Goal: Communication & Community: Connect with others

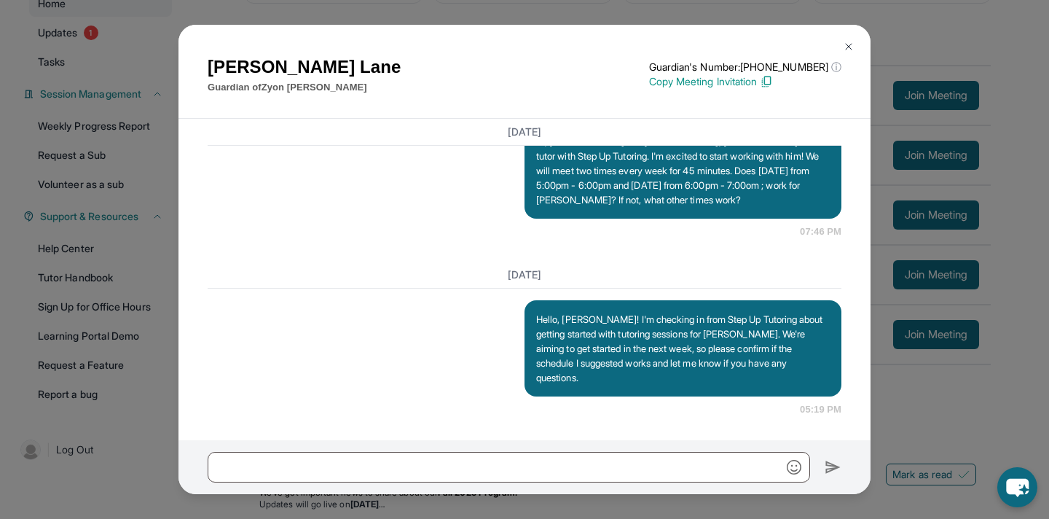
scroll to position [1137, 0]
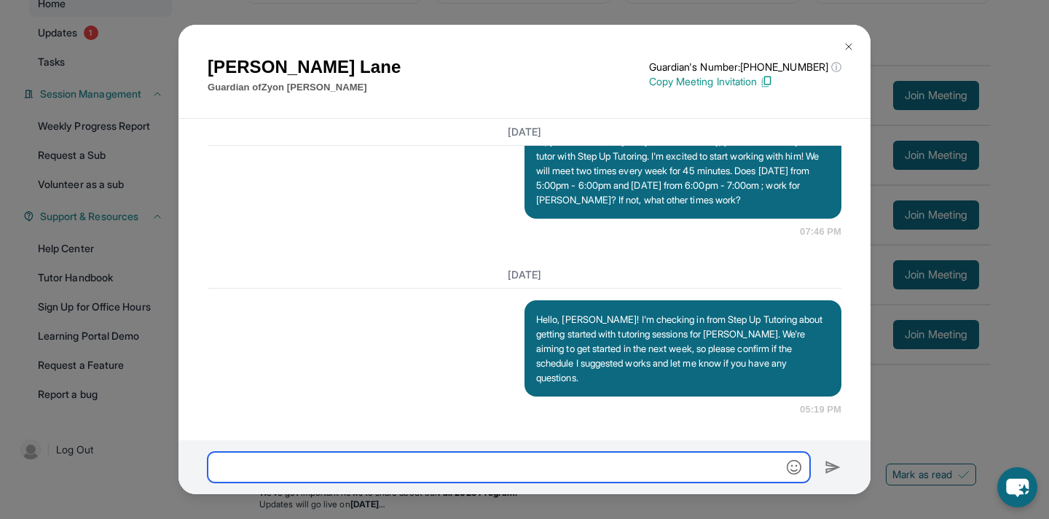
click at [454, 477] on input "text" at bounding box center [509, 467] width 602 height 31
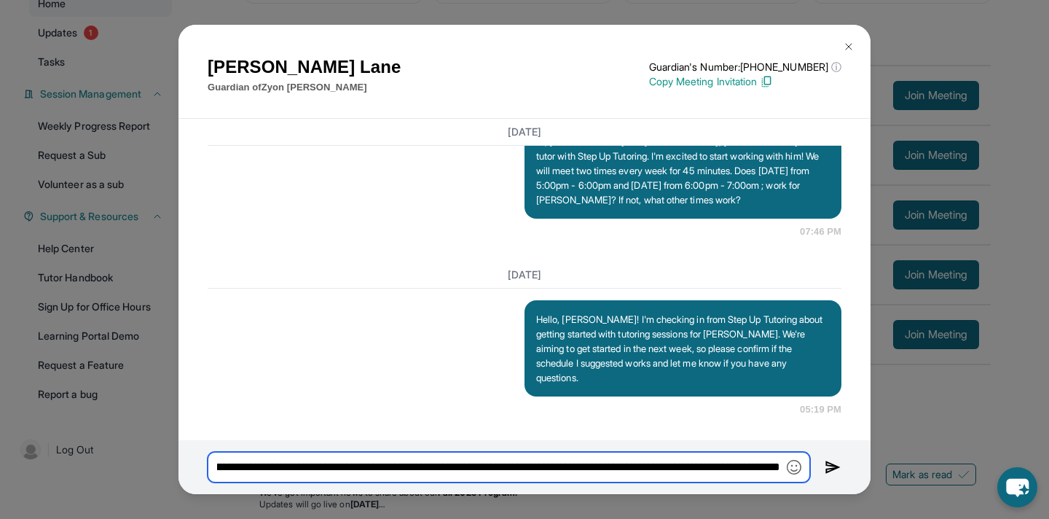
scroll to position [0, 327]
type input "**********"
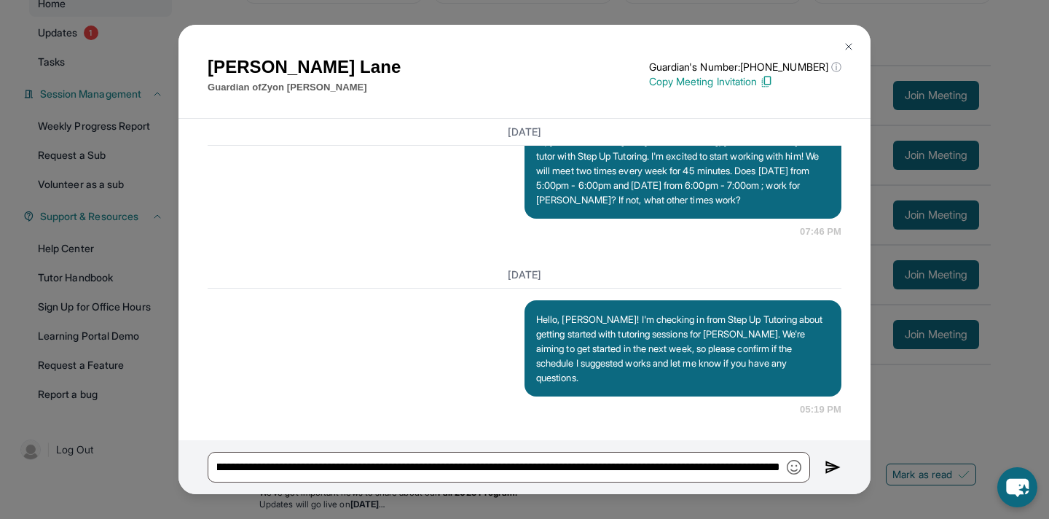
scroll to position [0, 0]
click at [835, 466] on img at bounding box center [833, 466] width 17 height 17
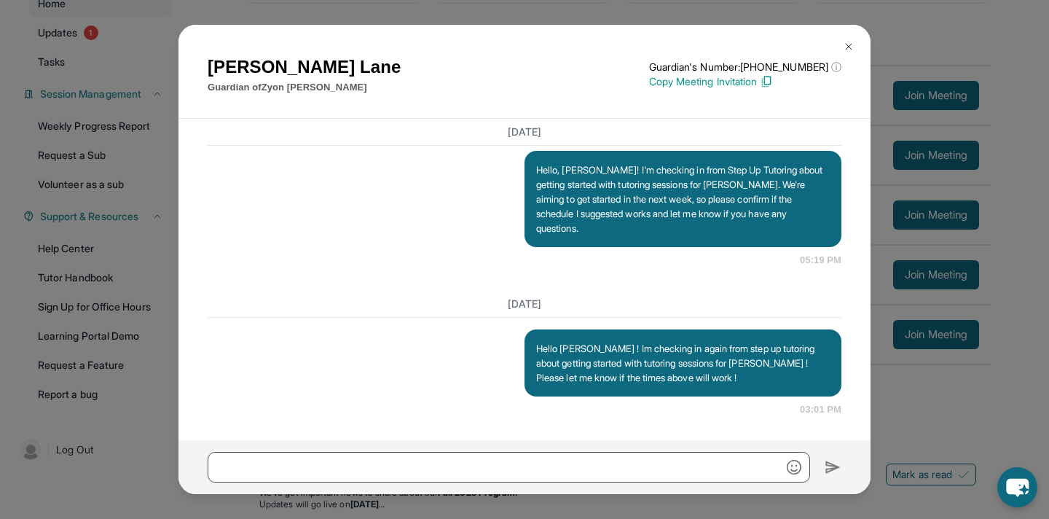
scroll to position [1285, 0]
click at [847, 44] on img at bounding box center [849, 47] width 12 height 12
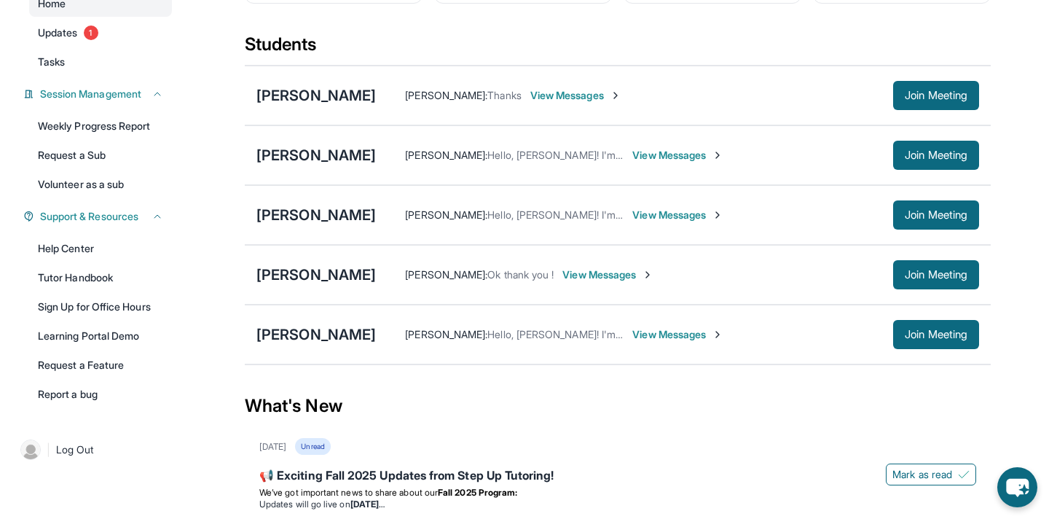
click at [669, 162] on span "View Messages" at bounding box center [677, 155] width 91 height 15
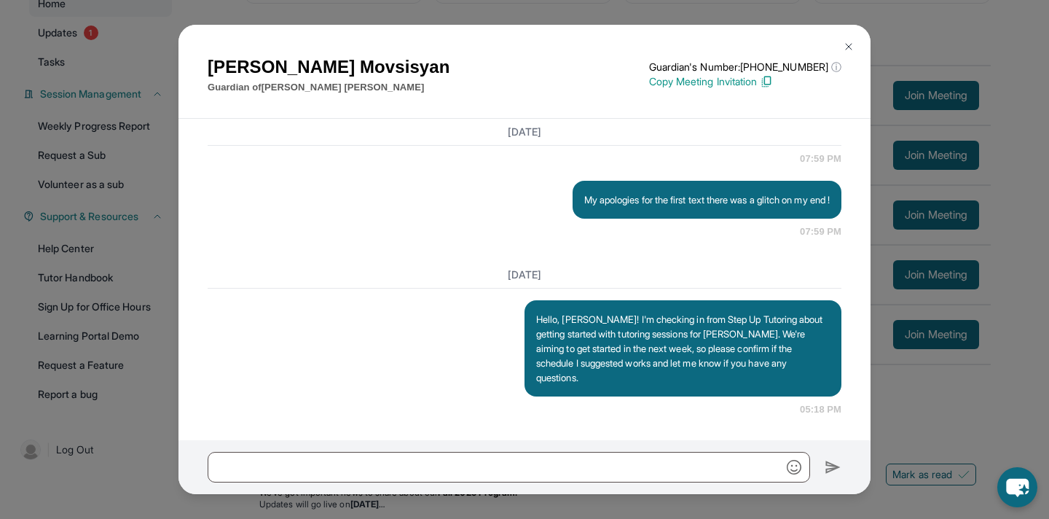
scroll to position [1325, 0]
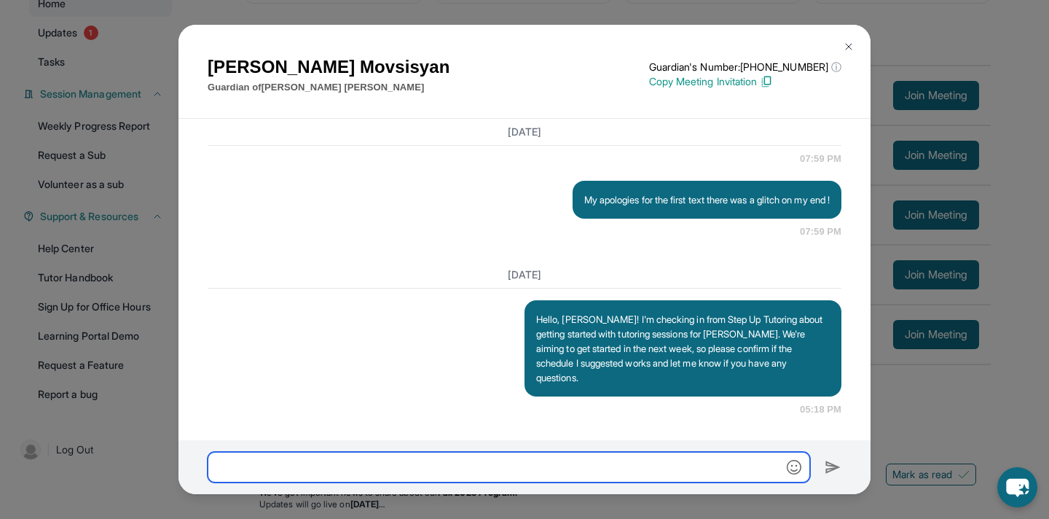
click at [427, 466] on input "text" at bounding box center [509, 467] width 602 height 31
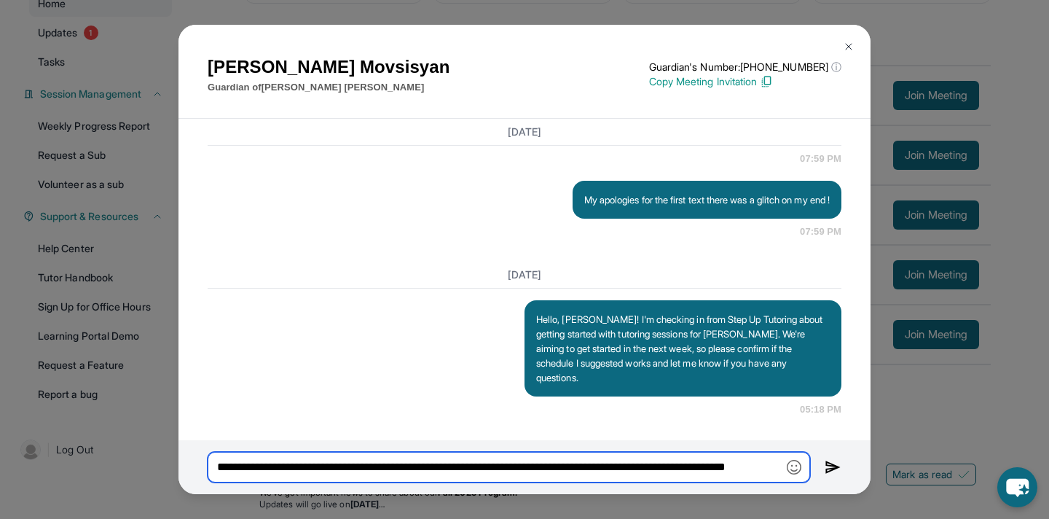
scroll to position [0, 66]
type input "**********"
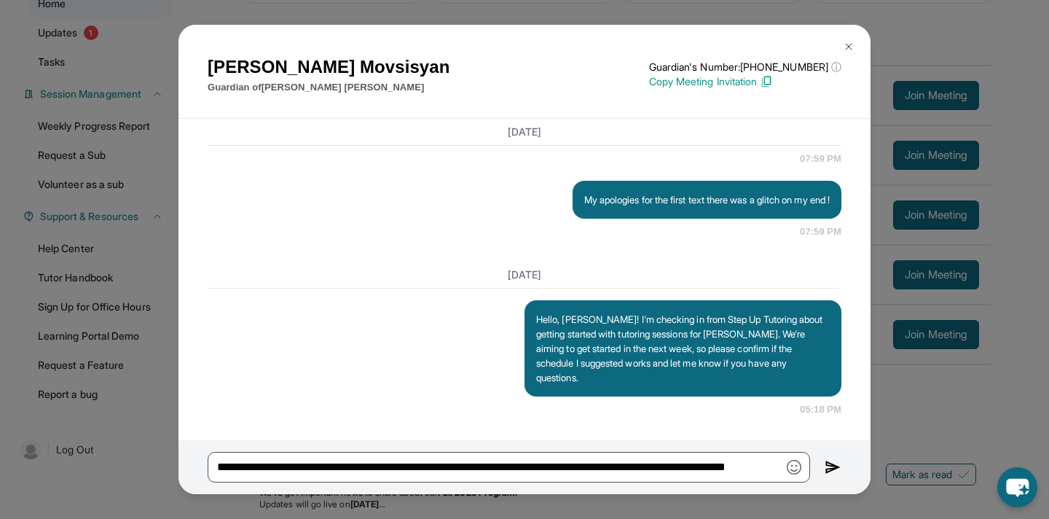
click at [826, 465] on img at bounding box center [833, 466] width 17 height 17
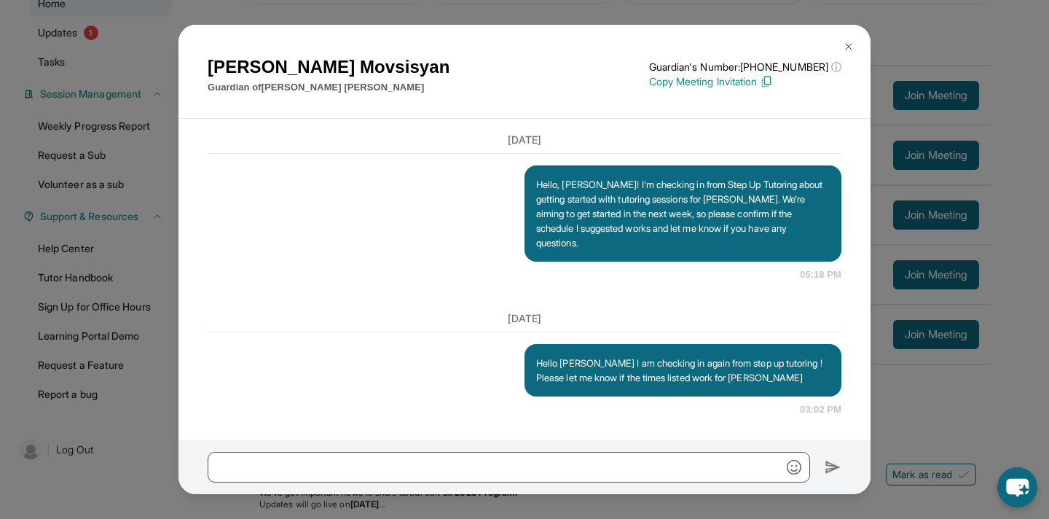
scroll to position [1459, 0]
click at [852, 50] on img at bounding box center [849, 47] width 12 height 12
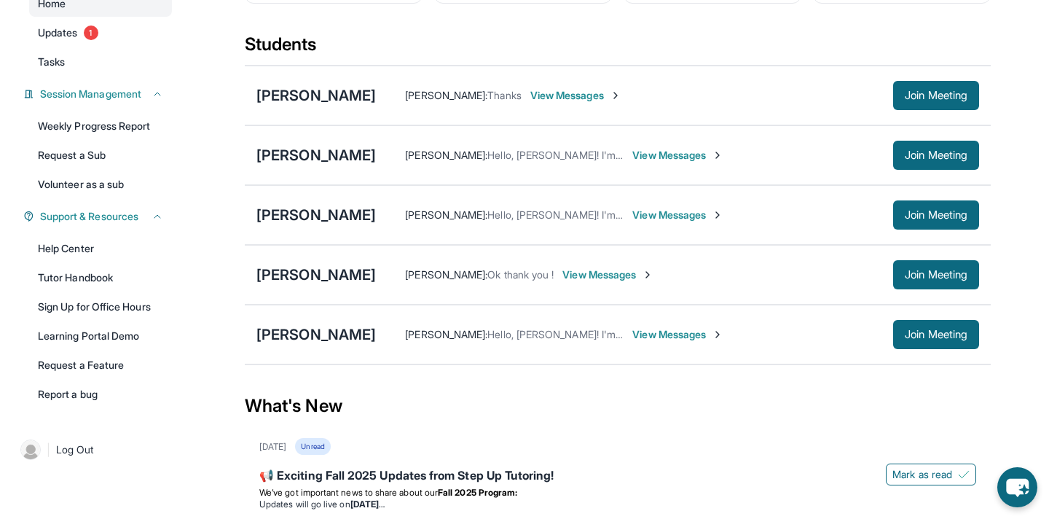
click at [632, 340] on span "View Messages" at bounding box center [677, 334] width 91 height 15
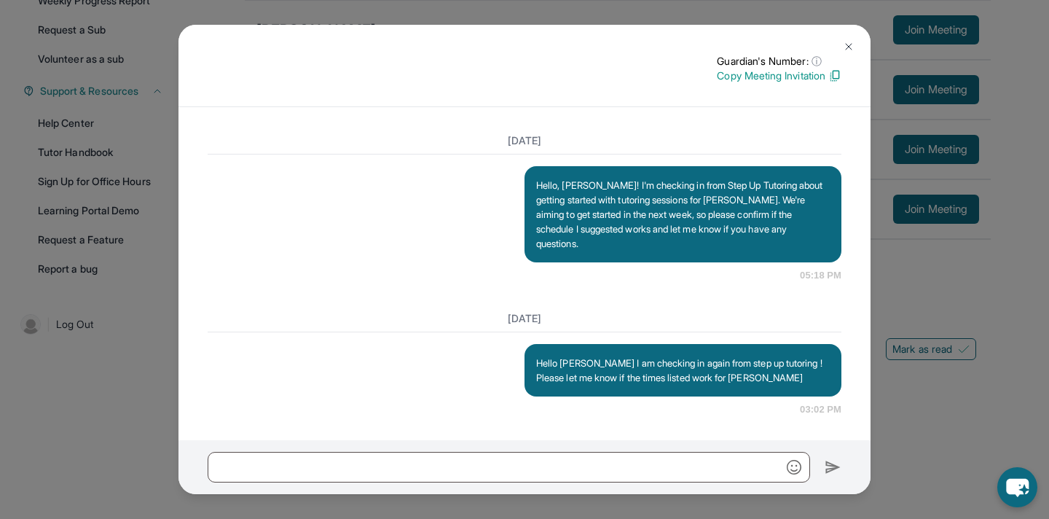
scroll to position [298, 0]
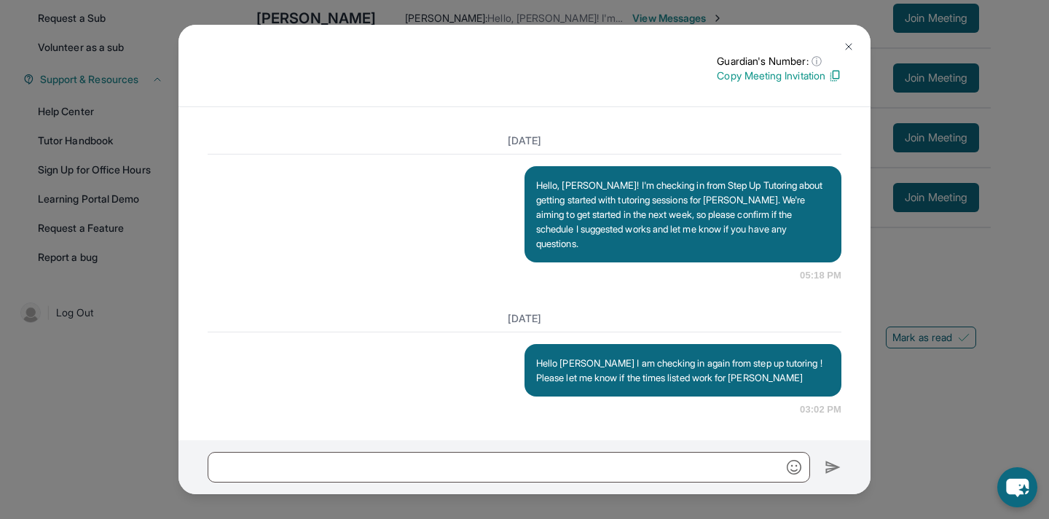
click at [849, 42] on img at bounding box center [849, 47] width 12 height 12
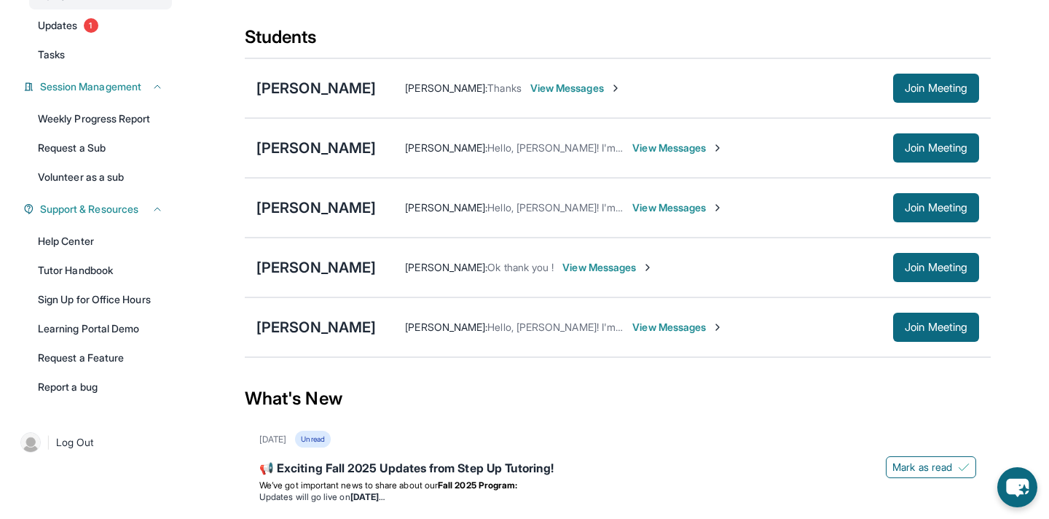
scroll to position [156, 0]
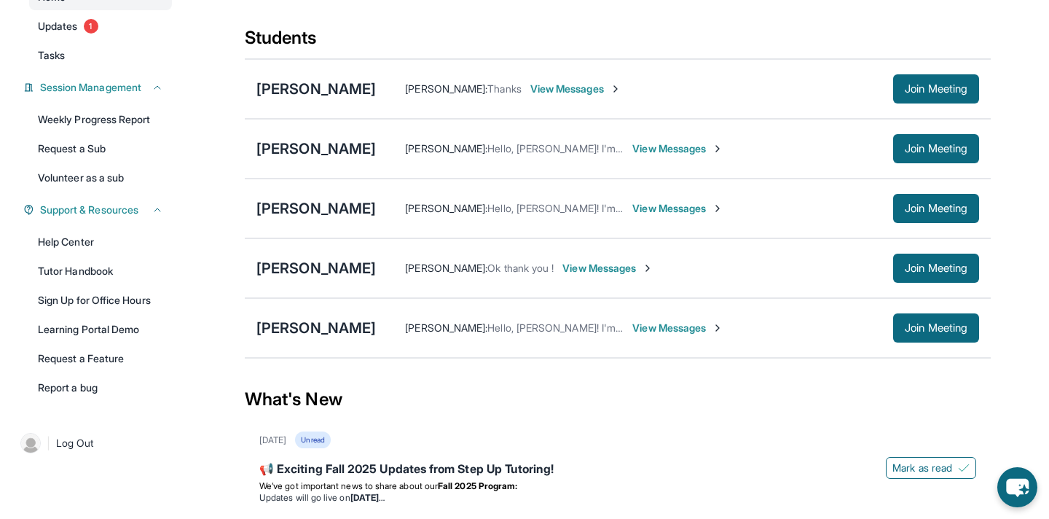
click at [490, 327] on div "[PERSON_NAME] : Hello, [PERSON_NAME]! I'm checking in from Step Up Tutoring abo…" at bounding box center [677, 327] width 603 height 29
click at [262, 338] on div "[PERSON_NAME]" at bounding box center [315, 328] width 119 height 20
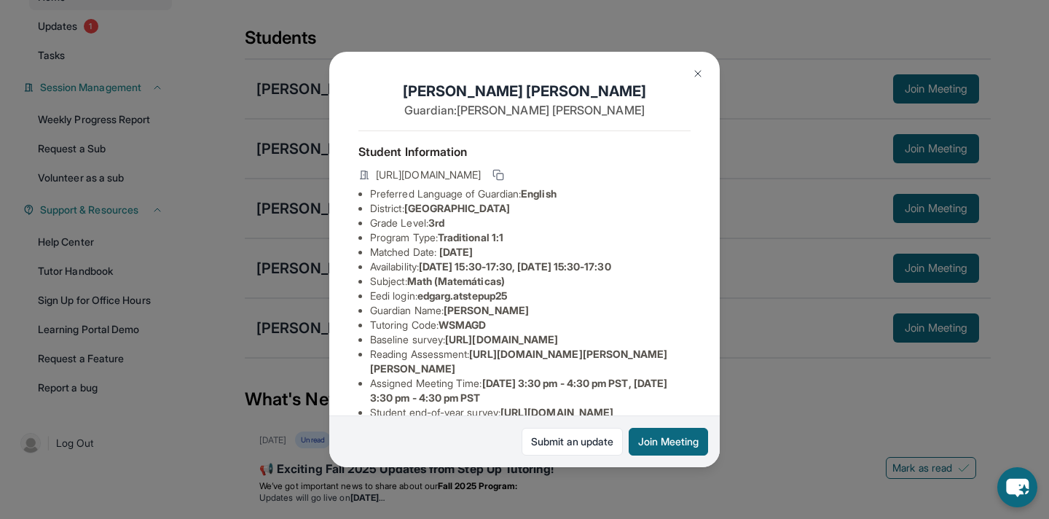
click at [691, 73] on button at bounding box center [697, 73] width 29 height 29
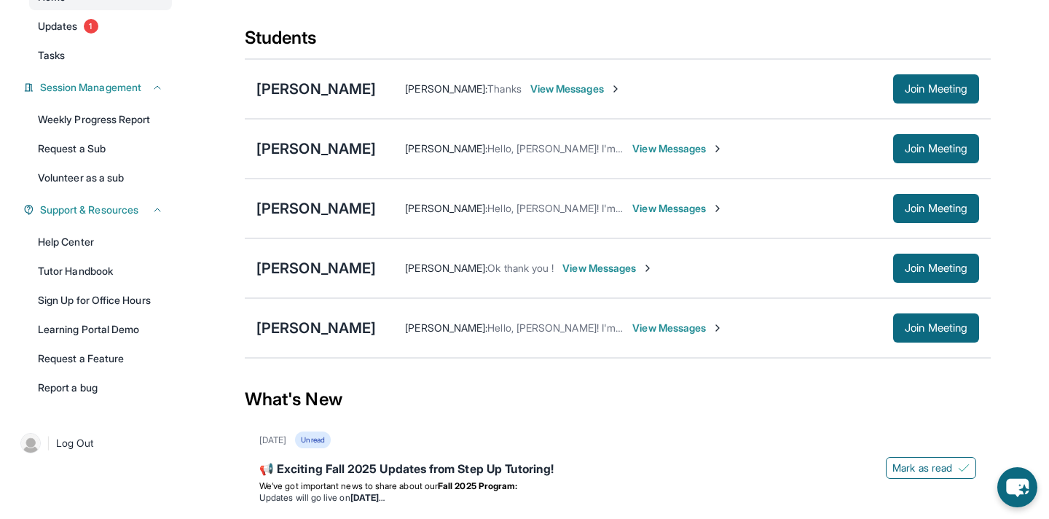
click at [643, 335] on span "View Messages" at bounding box center [677, 328] width 91 height 15
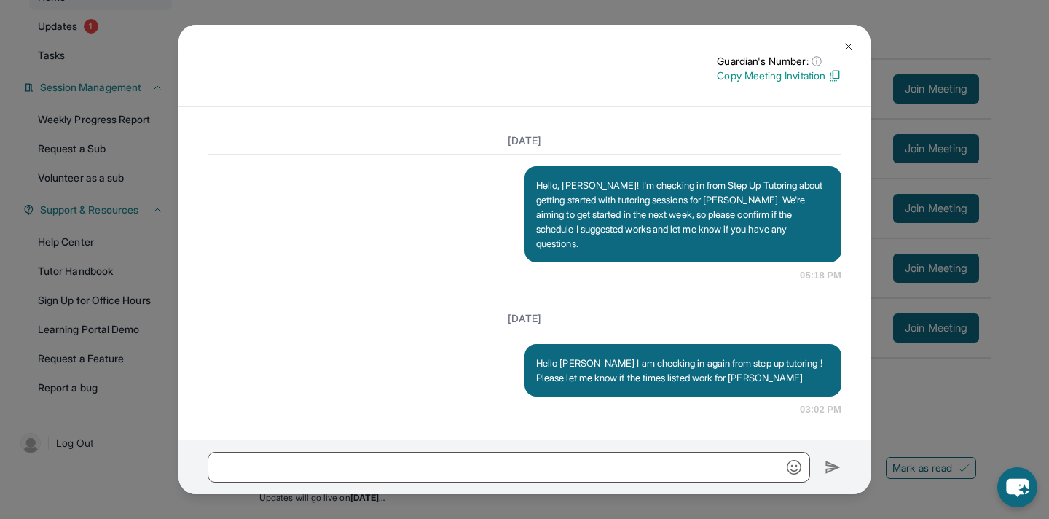
scroll to position [1448, 0]
click at [849, 47] on img at bounding box center [849, 47] width 12 height 12
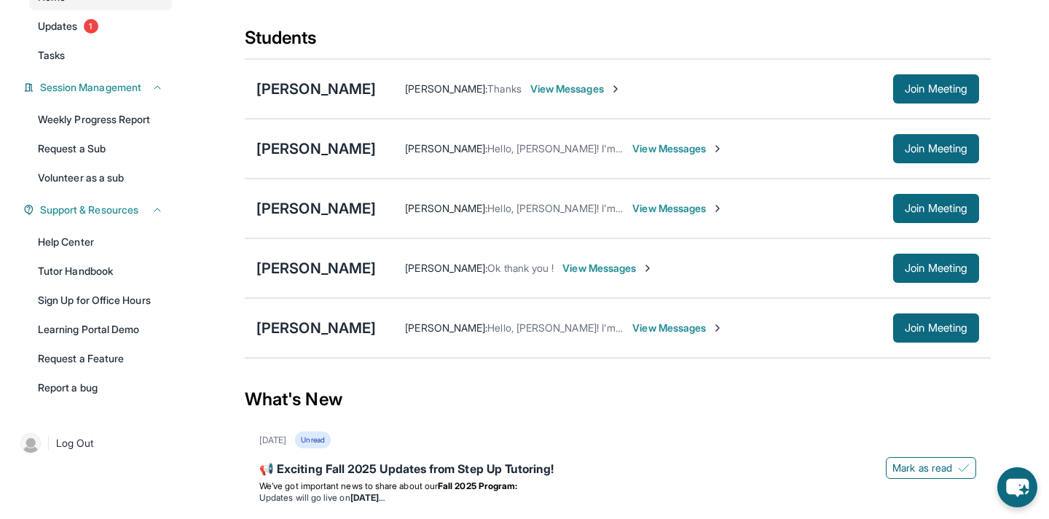
click at [595, 274] on span "View Messages" at bounding box center [607, 268] width 91 height 15
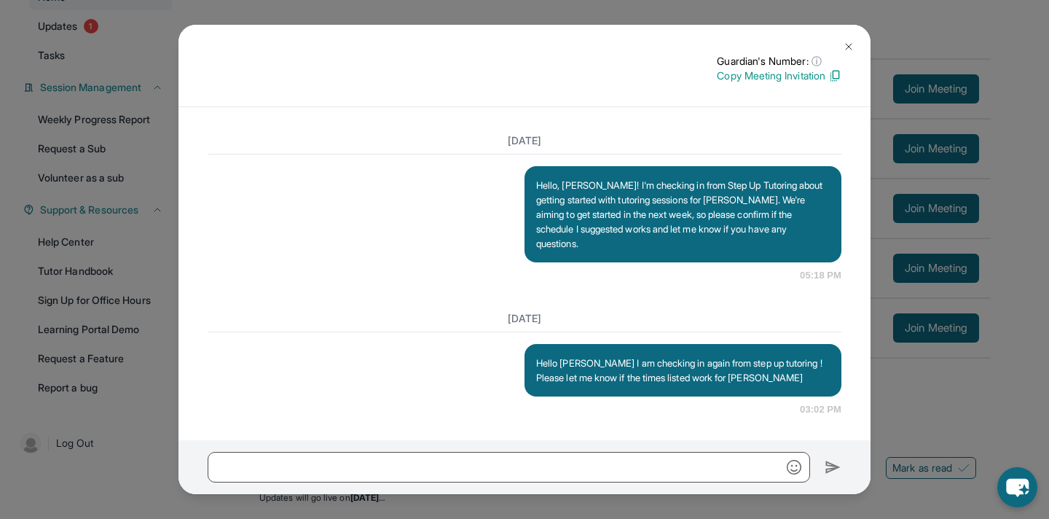
click at [846, 44] on img at bounding box center [849, 47] width 12 height 12
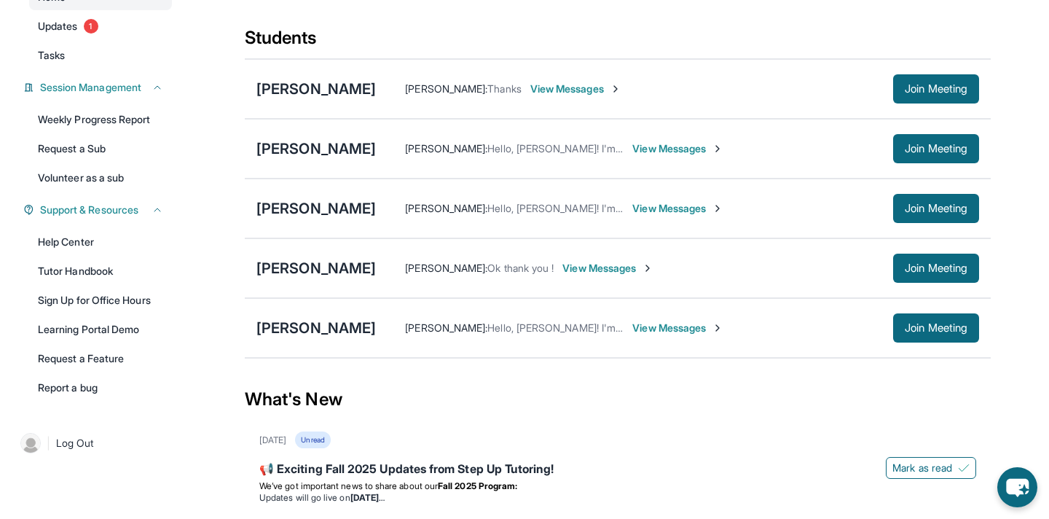
click at [656, 223] on div "[PERSON_NAME] : Hello, [PERSON_NAME]! I'm checking in from Step Up Tutoring abo…" at bounding box center [677, 208] width 603 height 29
click at [657, 216] on span "View Messages" at bounding box center [677, 208] width 91 height 15
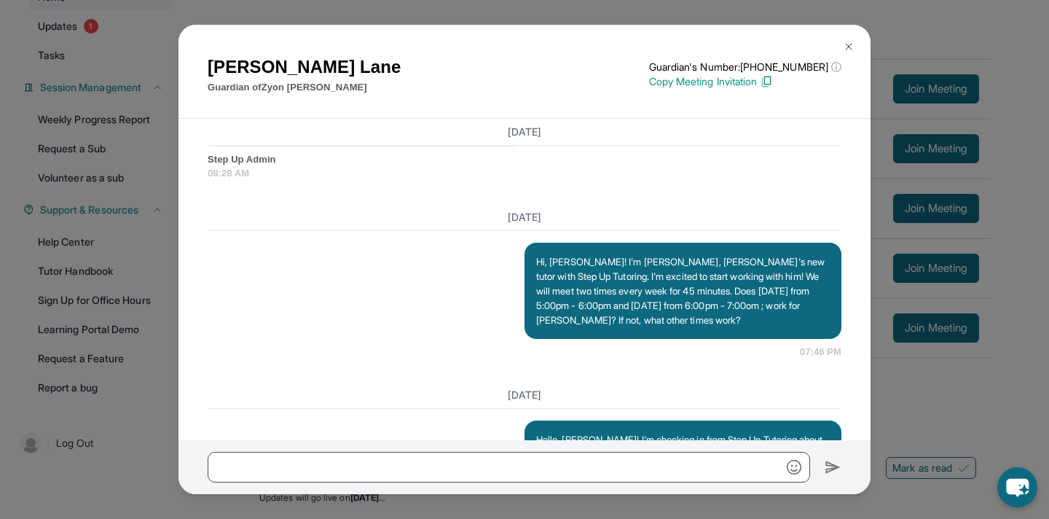
scroll to position [1285, 0]
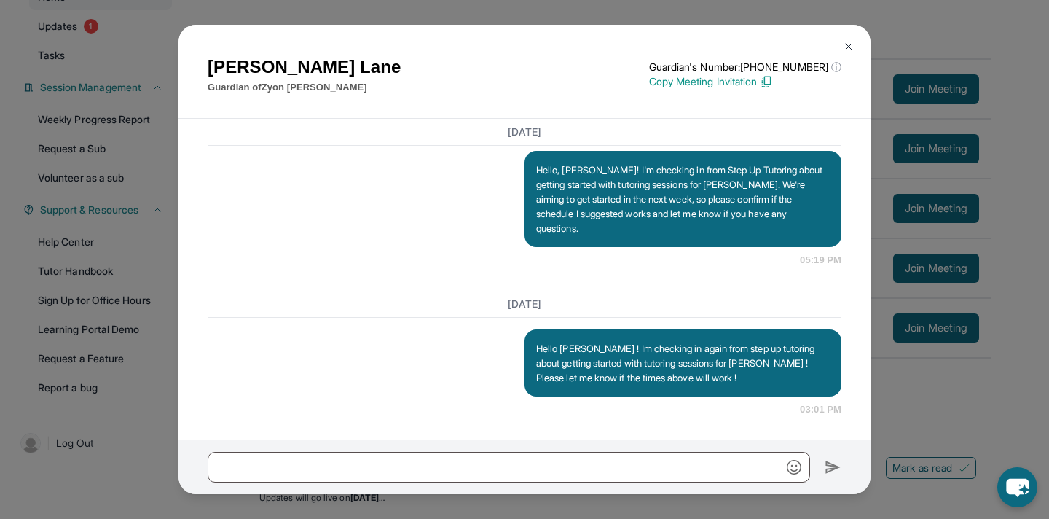
click at [850, 45] on img at bounding box center [849, 47] width 12 height 12
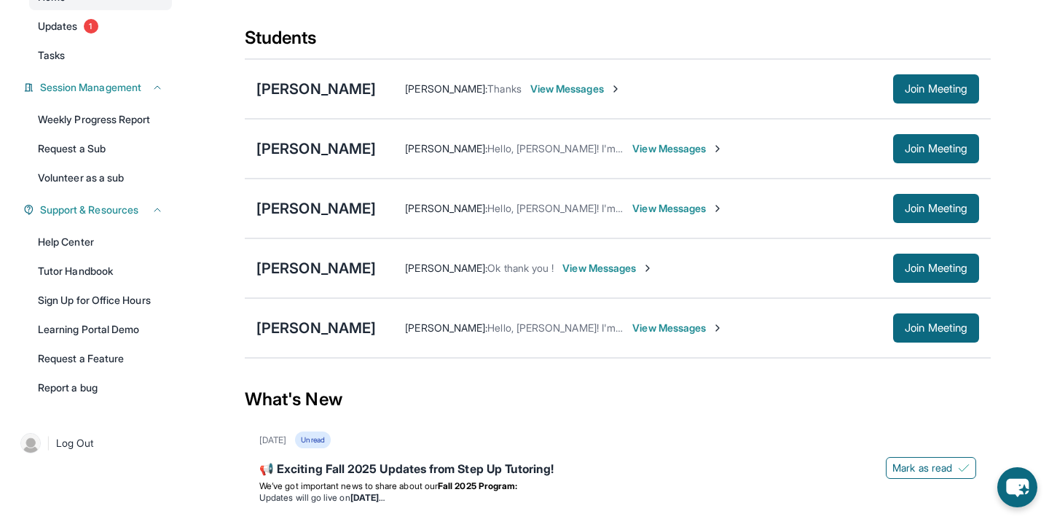
click at [643, 335] on span "View Messages" at bounding box center [677, 328] width 91 height 15
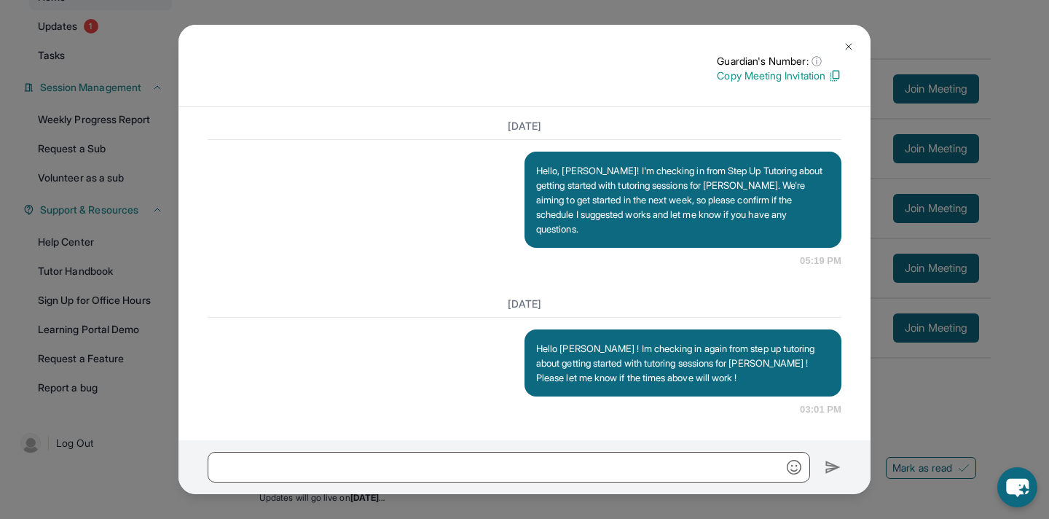
scroll to position [1273, 0]
click at [851, 42] on img at bounding box center [849, 47] width 12 height 12
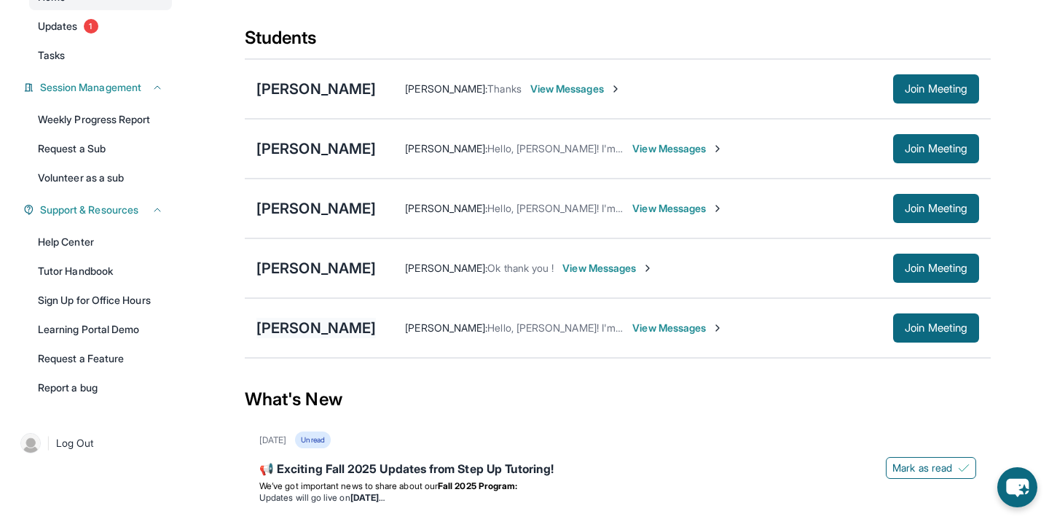
click at [325, 331] on div "[PERSON_NAME]" at bounding box center [315, 328] width 119 height 20
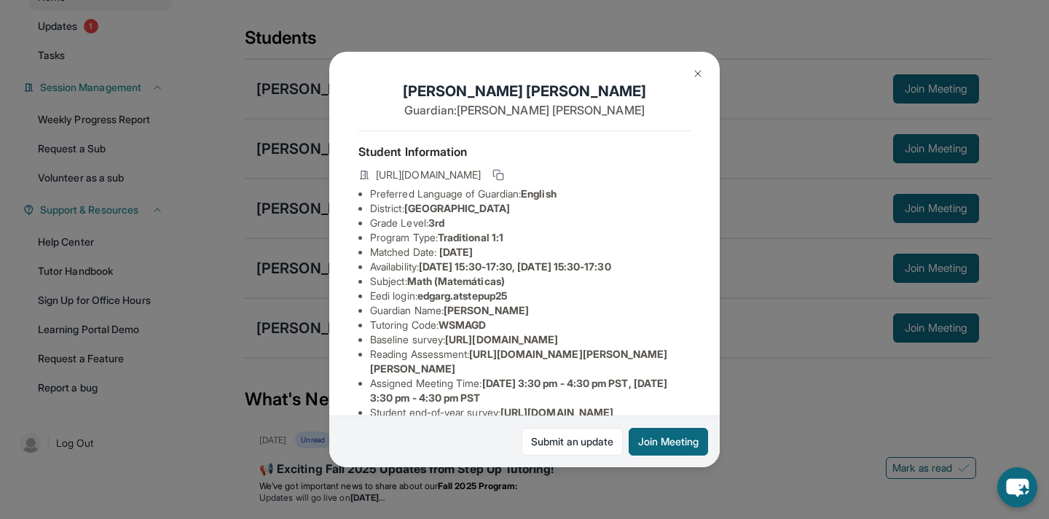
click at [698, 72] on img at bounding box center [698, 74] width 12 height 12
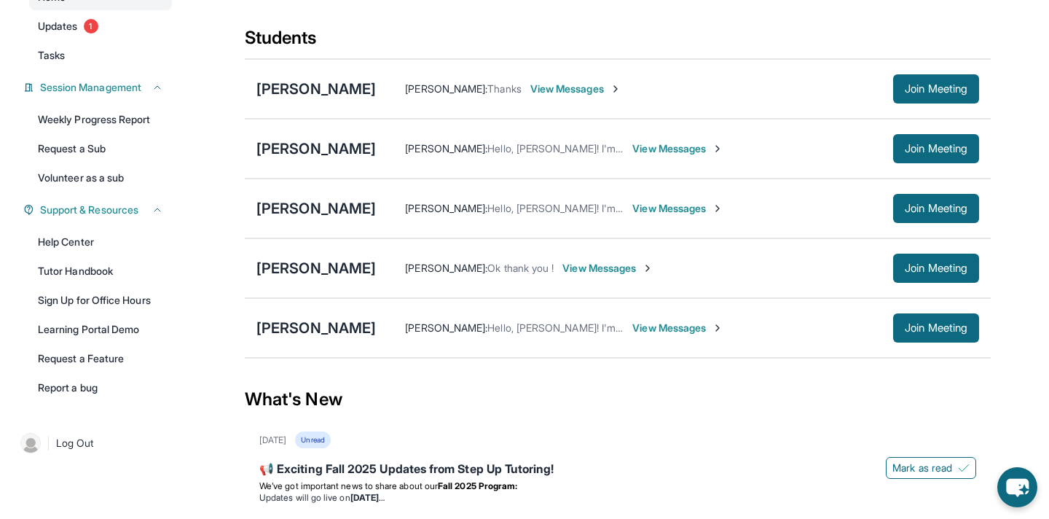
click at [688, 335] on span "View Messages" at bounding box center [677, 328] width 91 height 15
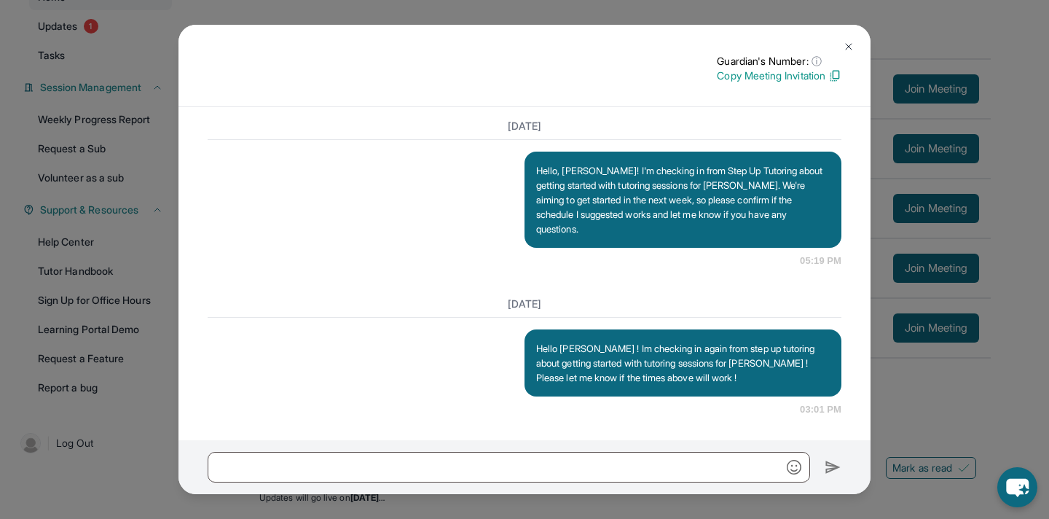
click at [847, 39] on button at bounding box center [848, 46] width 29 height 29
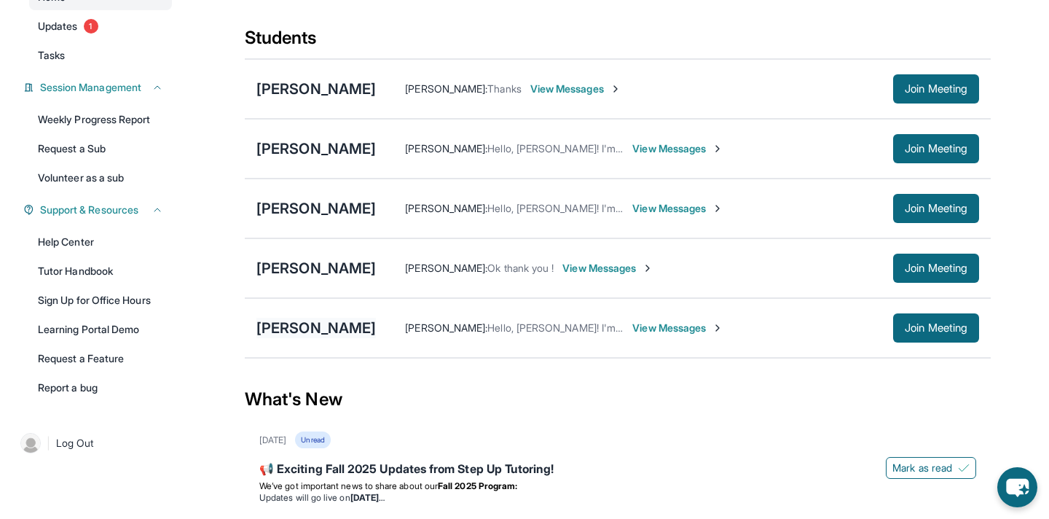
click at [293, 337] on div "[PERSON_NAME]" at bounding box center [315, 328] width 119 height 20
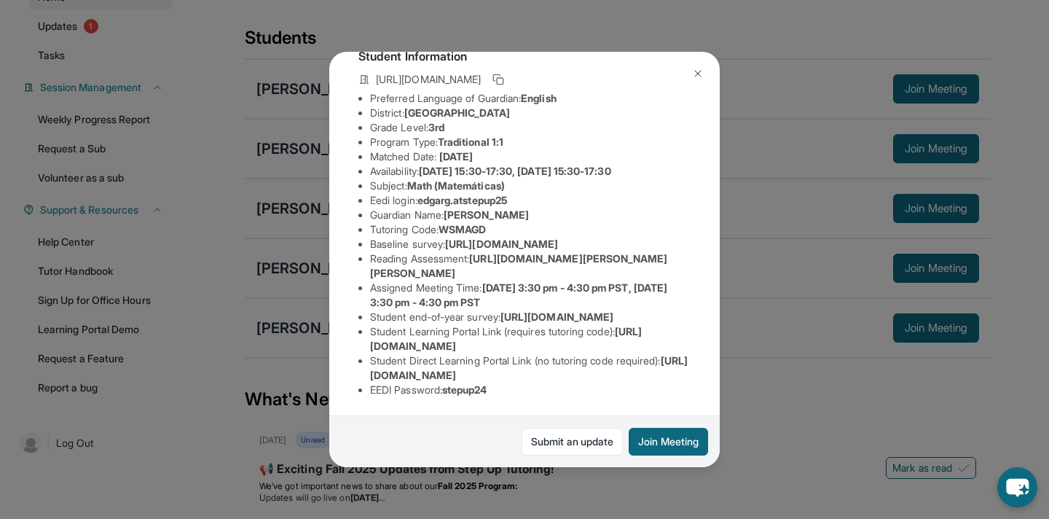
scroll to position [95, 0]
click at [702, 73] on img at bounding box center [698, 74] width 12 height 12
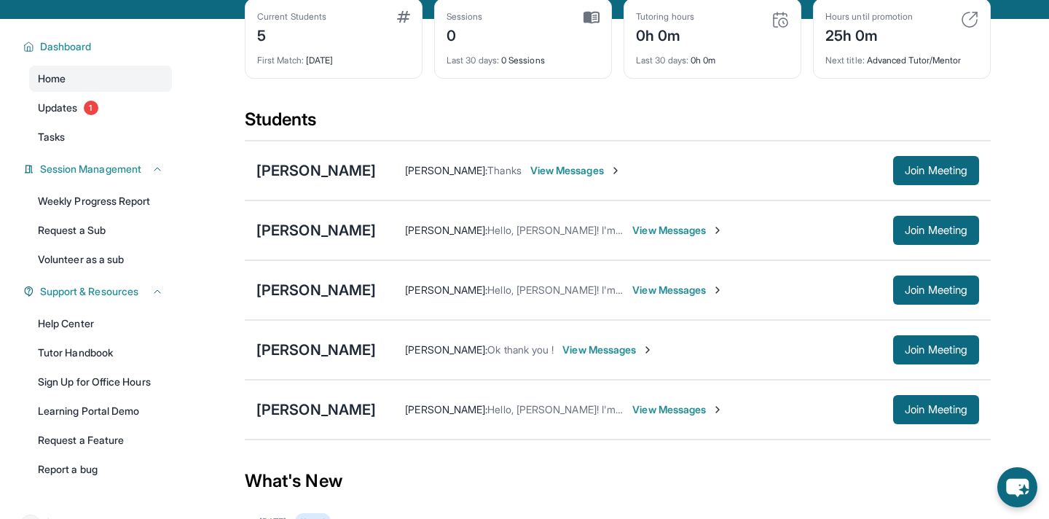
scroll to position [74, 0]
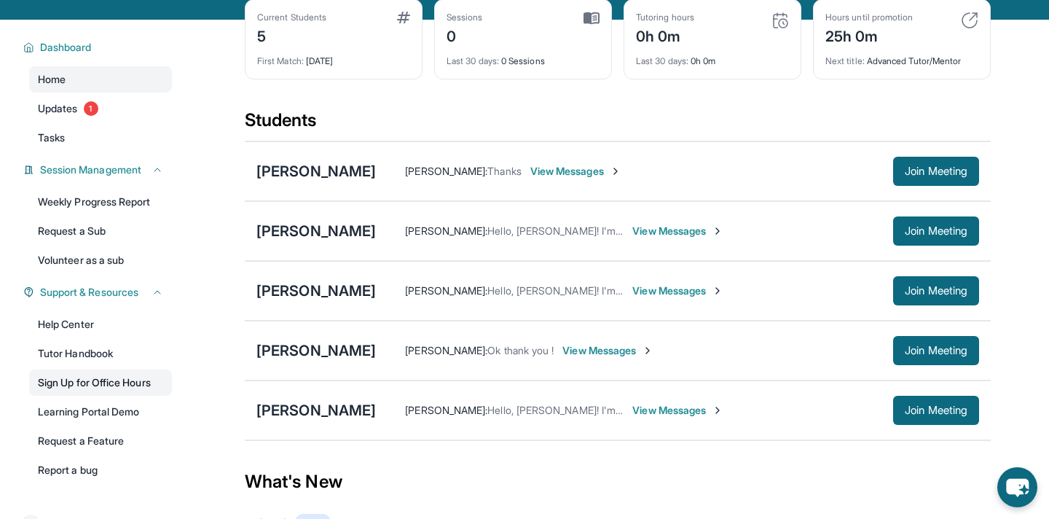
click at [98, 396] on link "Sign Up for Office Hours" at bounding box center [100, 382] width 143 height 26
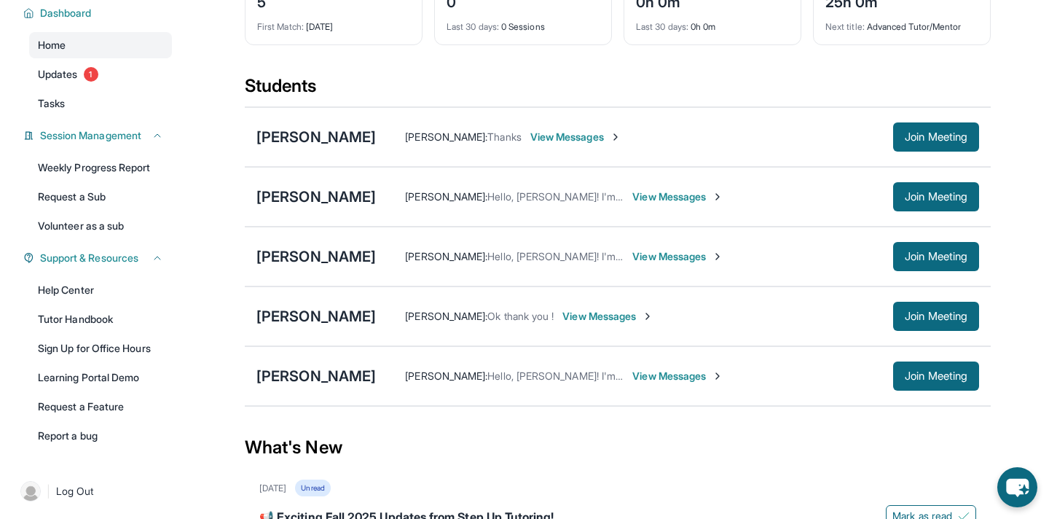
scroll to position [125, 0]
